Goal: Task Accomplishment & Management: Manage account settings

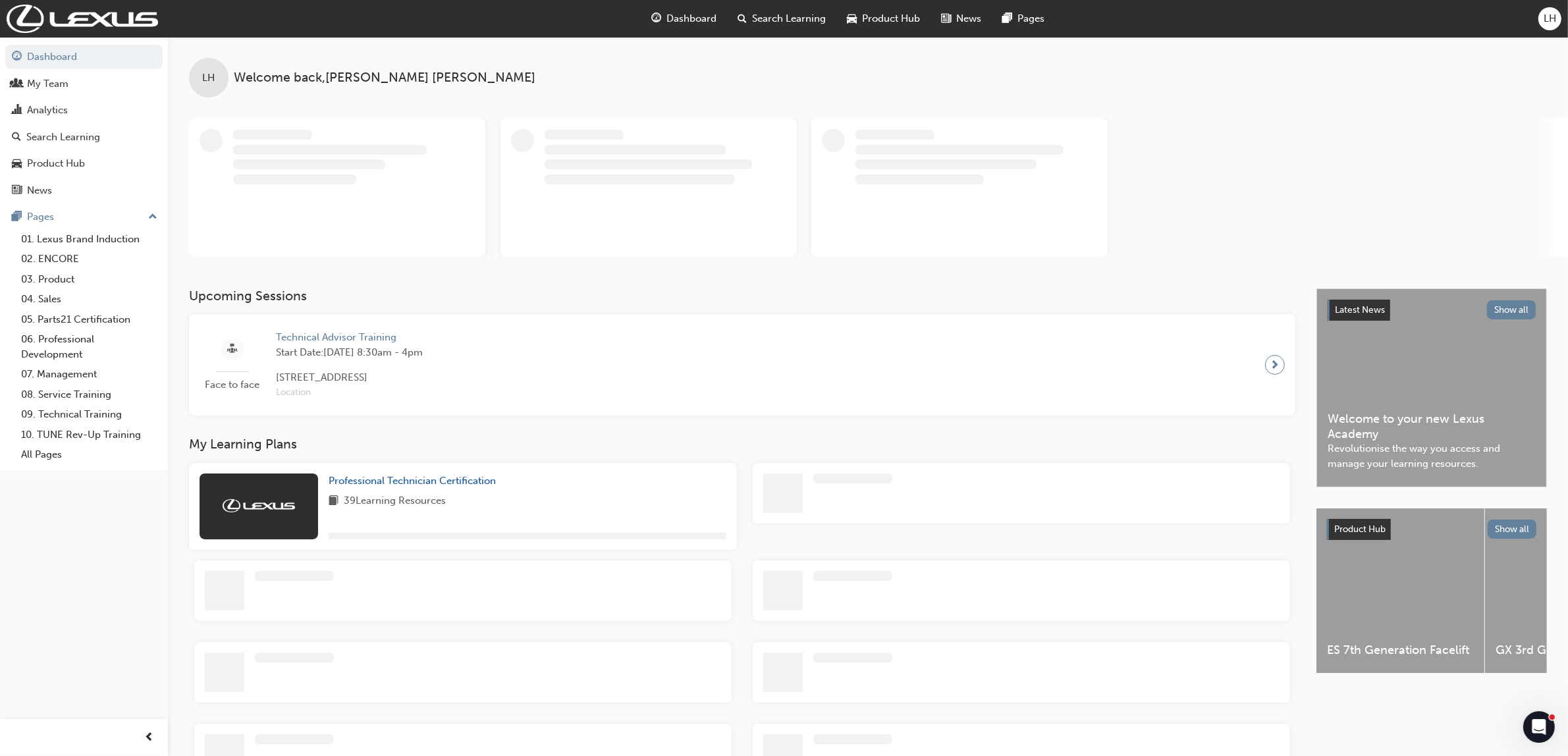
click at [1542, 17] on div "LH" at bounding box center [1550, 19] width 23 height 23
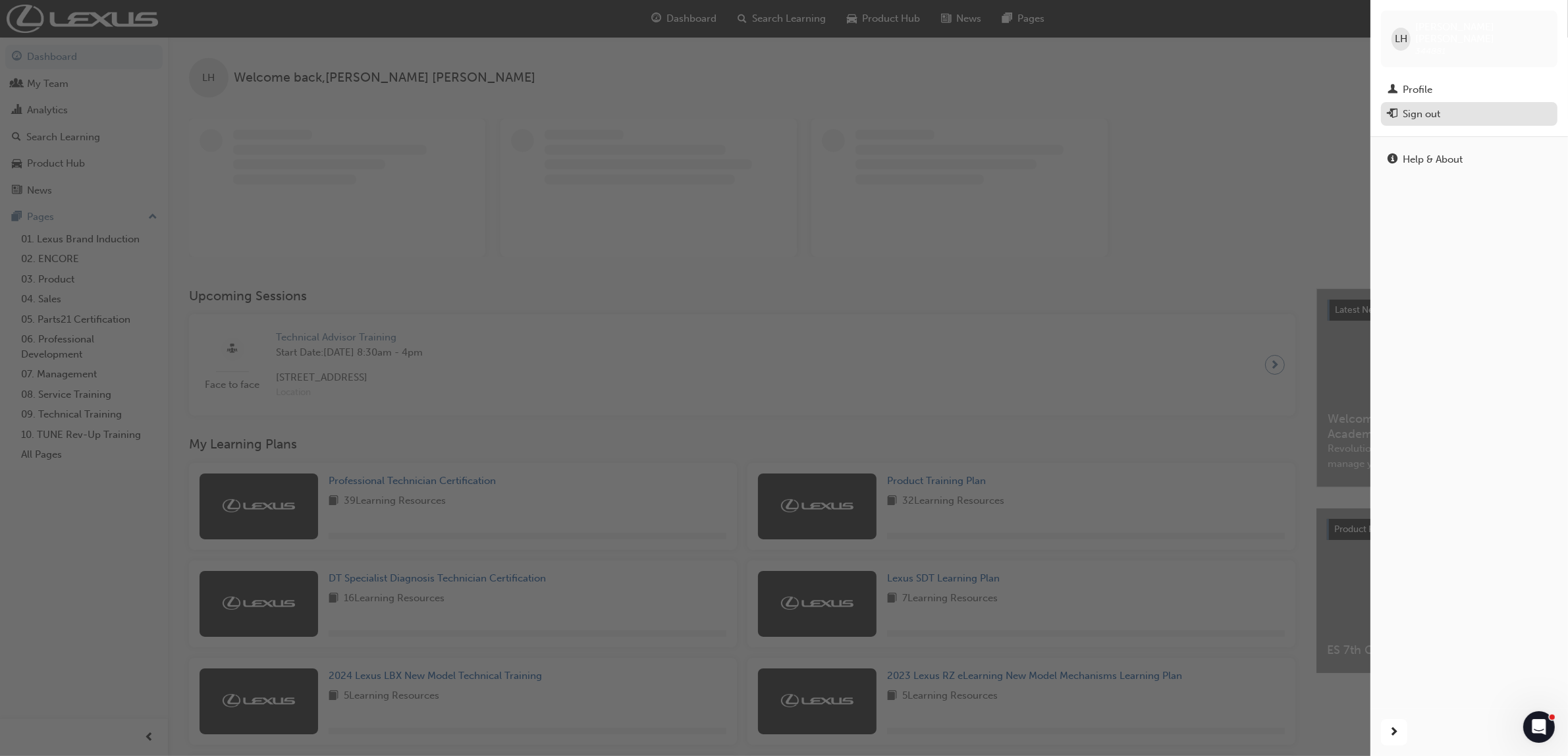
click at [1414, 107] on div "Sign out" at bounding box center [1421, 114] width 37 height 15
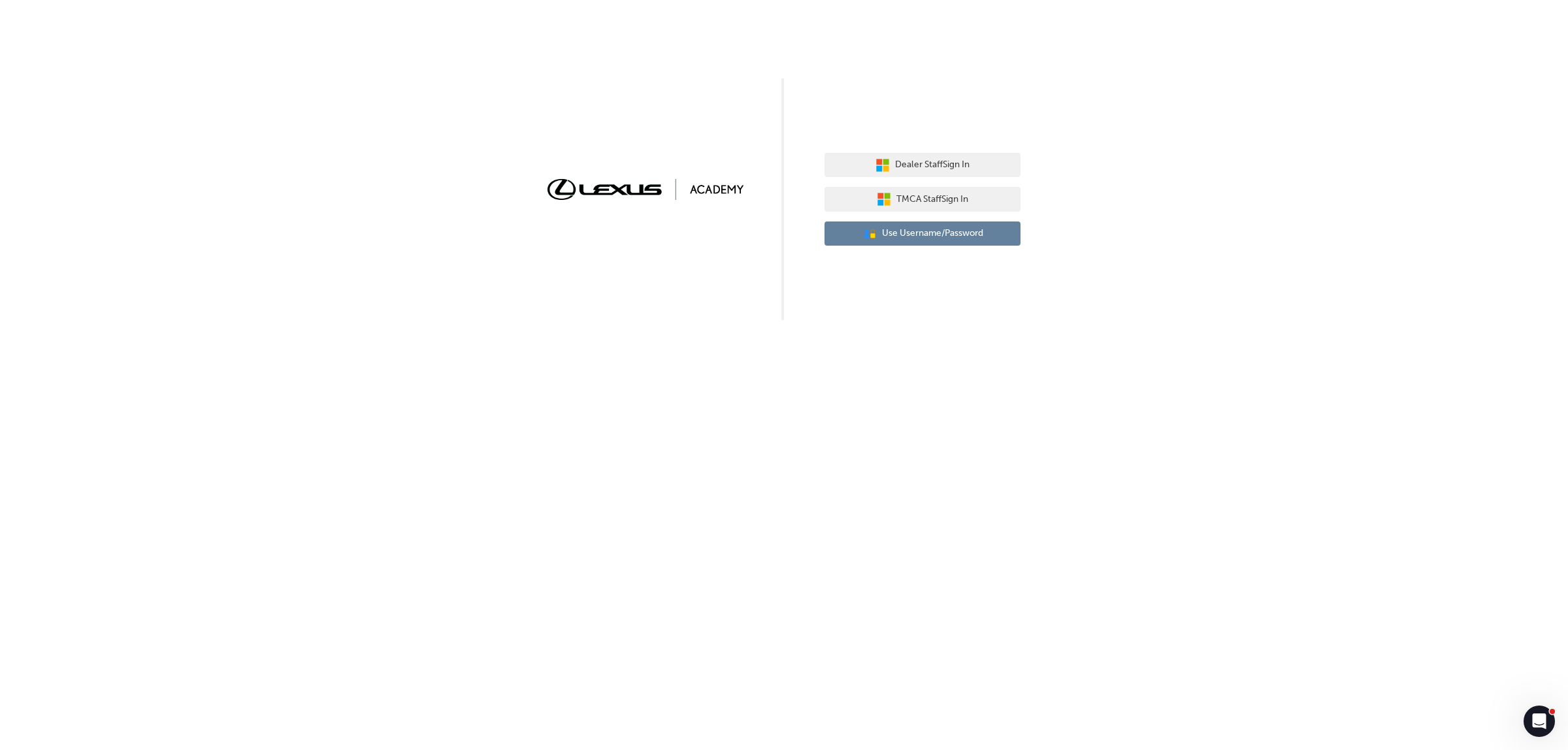
click at [896, 232] on span "Use Username/Password" at bounding box center [933, 234] width 102 height 15
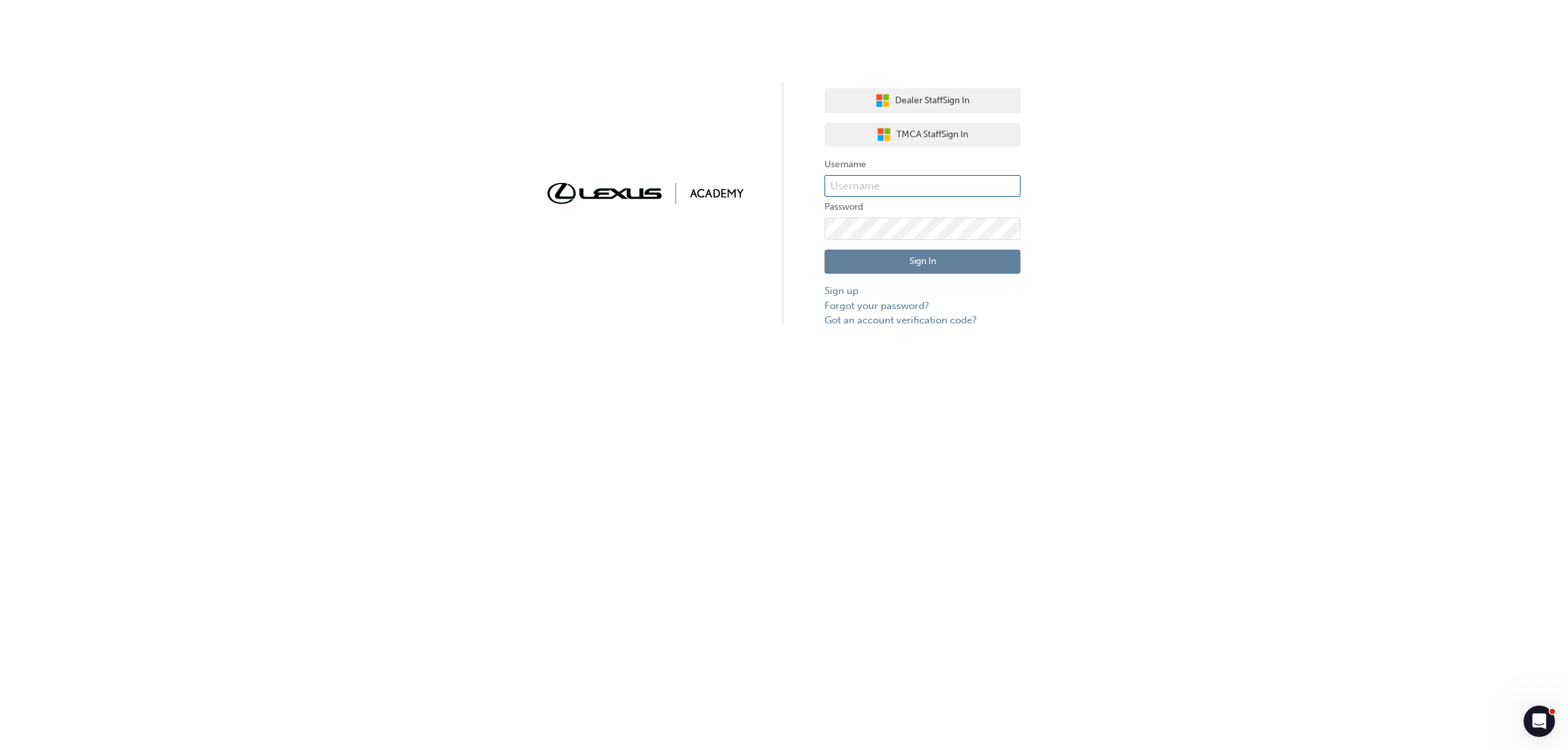
click at [861, 178] on input "text" at bounding box center [923, 186] width 196 height 22
type input "e"
type input "[PERSON_NAME].lowe2"
click button "Sign In" at bounding box center [923, 262] width 196 height 25
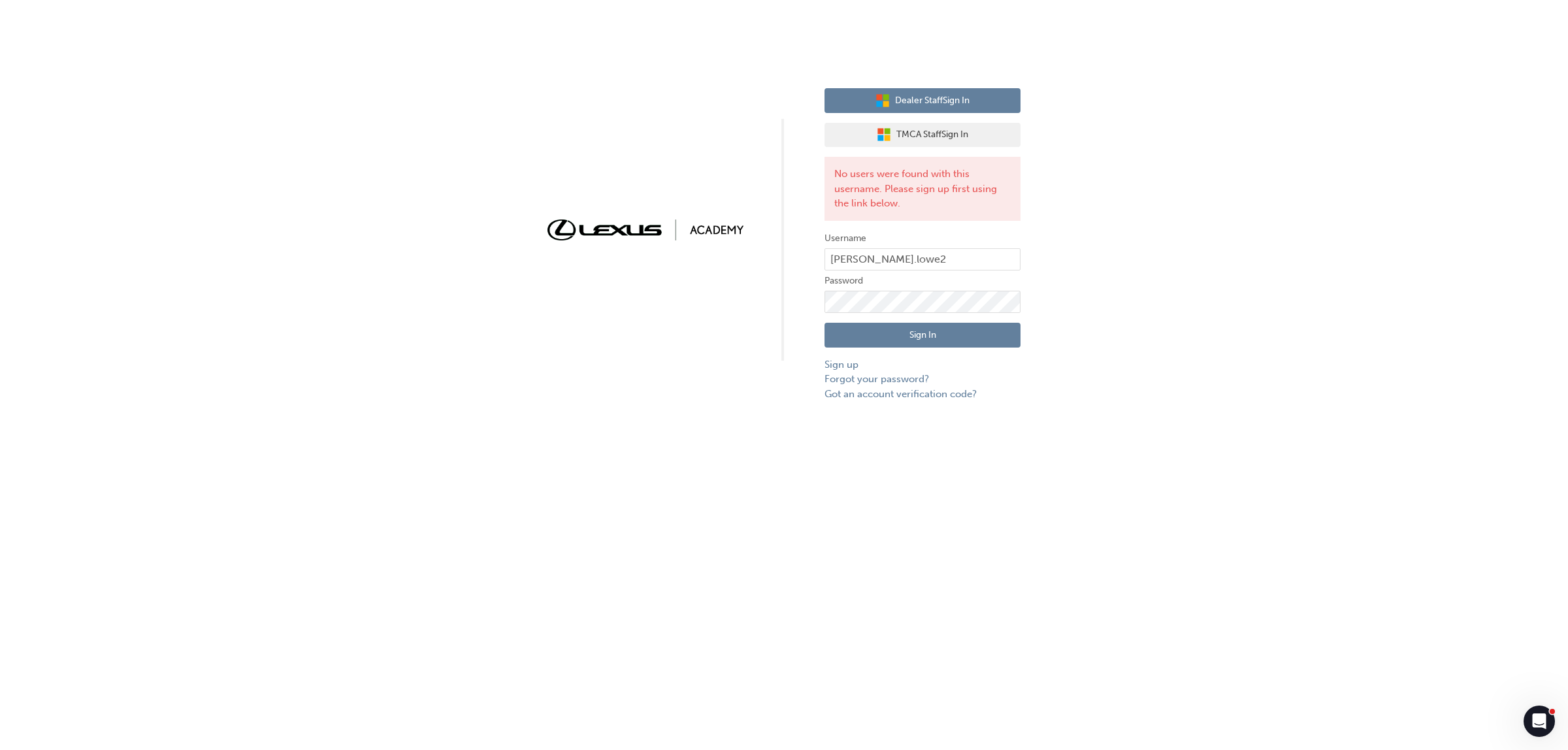
click at [915, 96] on span "Dealer Staff Sign In" at bounding box center [932, 101] width 75 height 15
